Goal: Find specific page/section: Find specific page/section

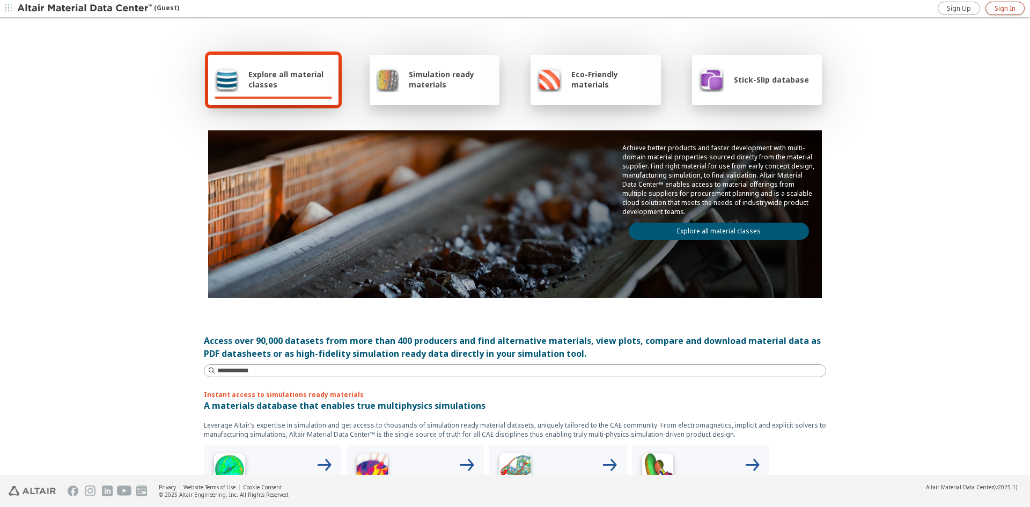
click at [1016, 12] on link "Sign In" at bounding box center [1004, 8] width 39 height 13
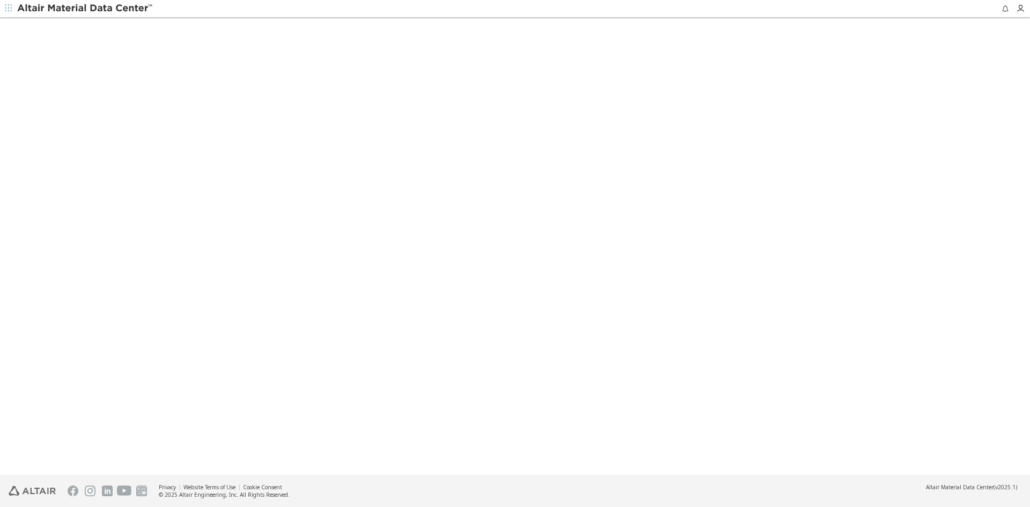
click at [8, 8] on icon "button" at bounding box center [8, 8] width 6 height 6
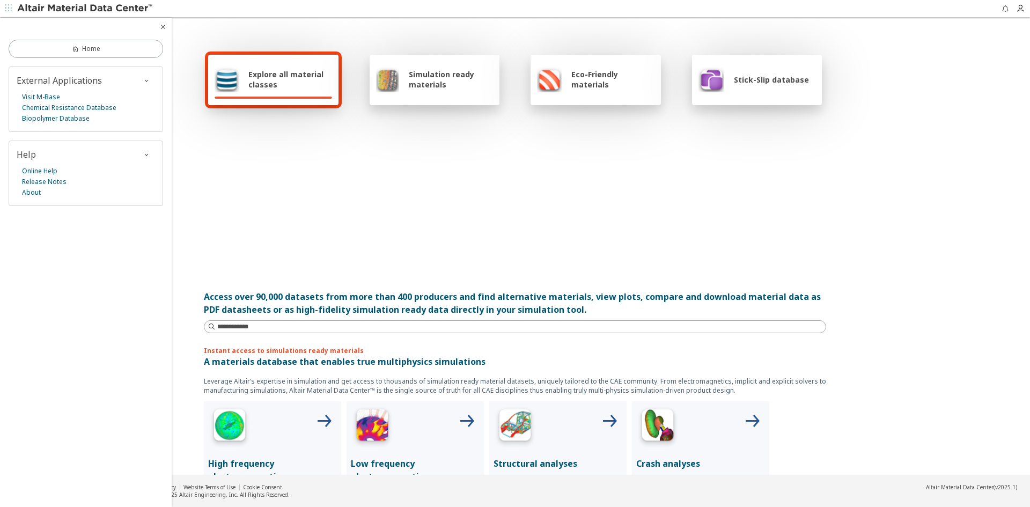
click at [8, 8] on icon "button" at bounding box center [8, 8] width 6 height 6
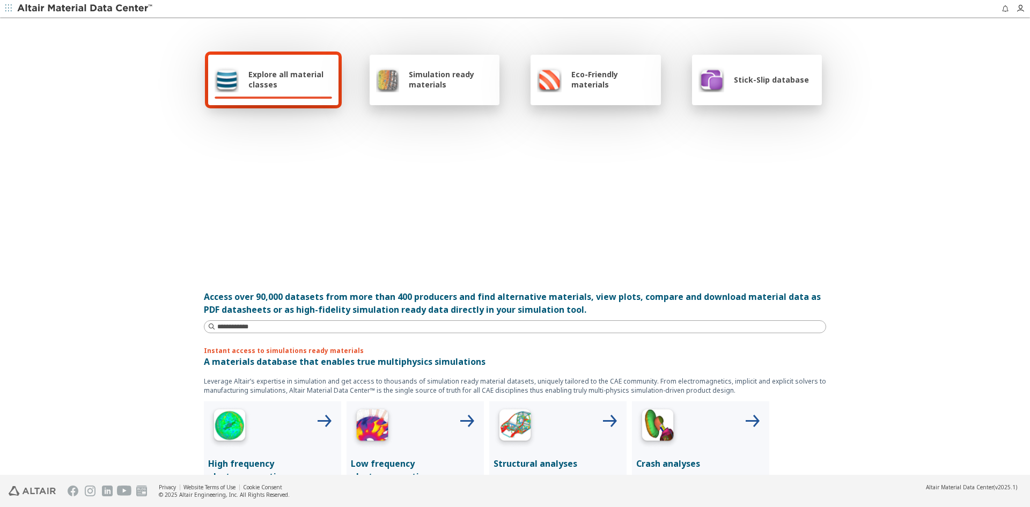
click at [295, 82] on span "Explore all material classes" at bounding box center [290, 79] width 84 height 20
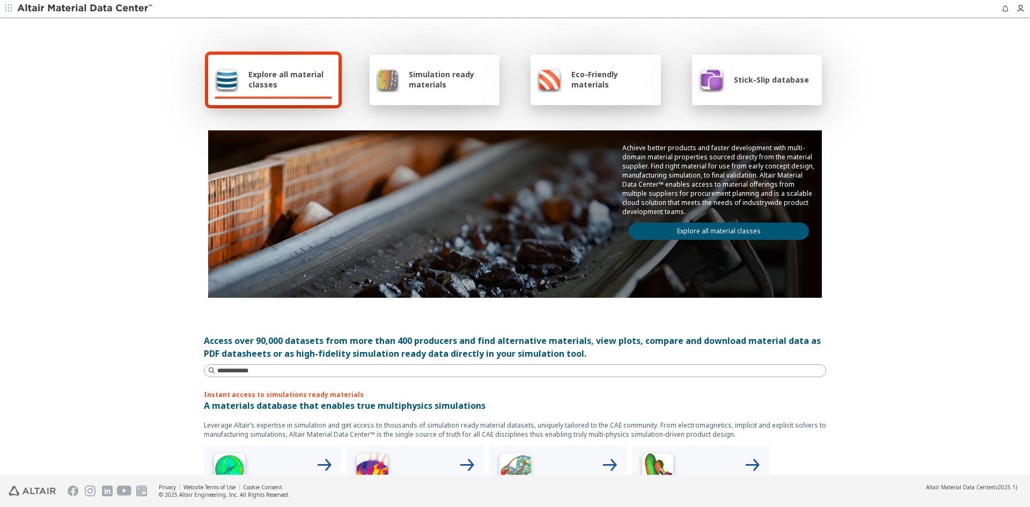
click at [743, 236] on link "Explore all material classes" at bounding box center [718, 231] width 180 height 17
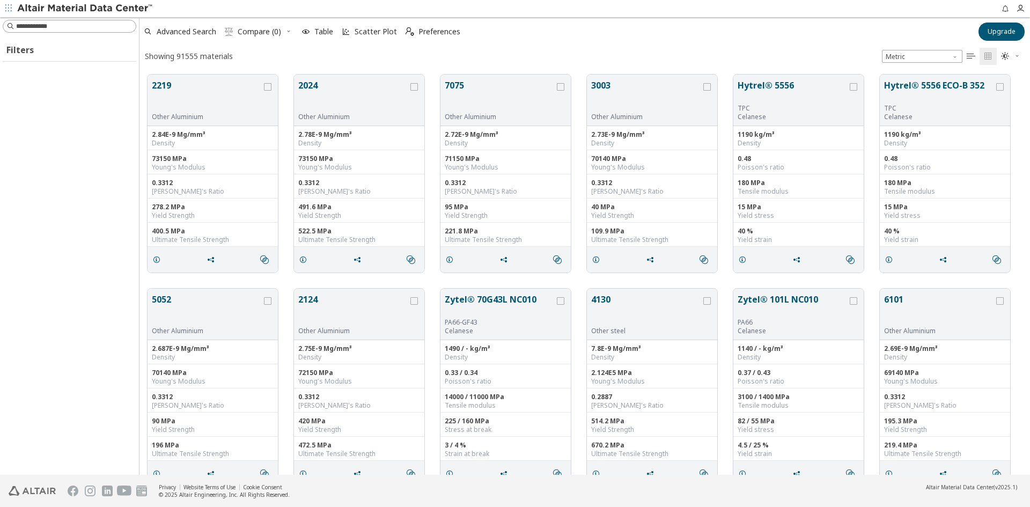
scroll to position [400, 882]
